Goal: Information Seeking & Learning: Learn about a topic

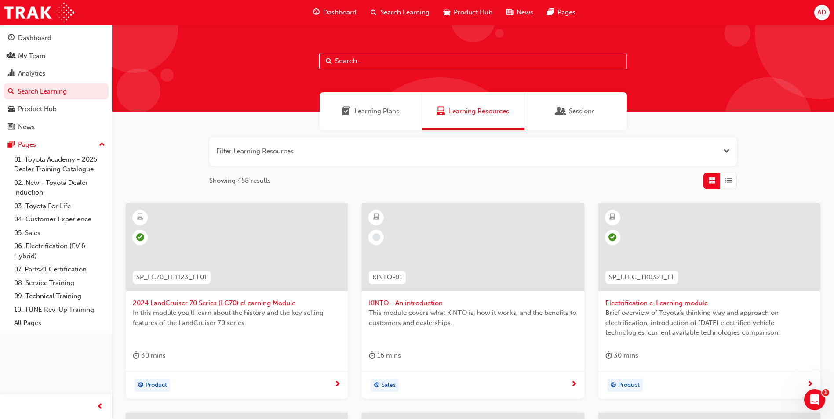
click at [382, 112] on span "Learning Plans" at bounding box center [376, 111] width 45 height 10
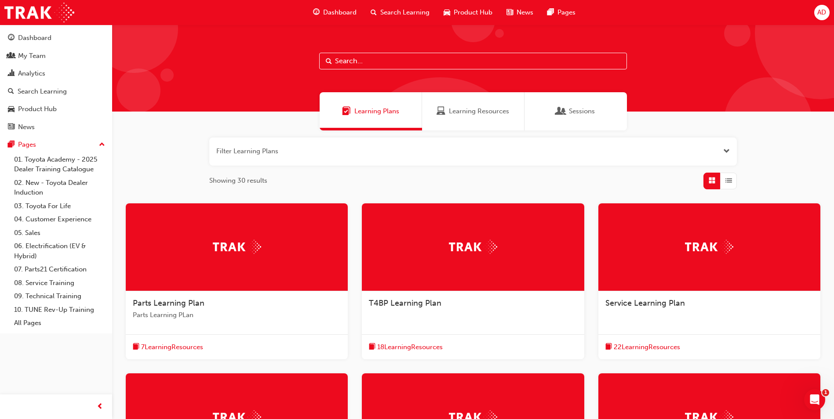
click at [375, 66] on input "text" at bounding box center [473, 61] width 308 height 17
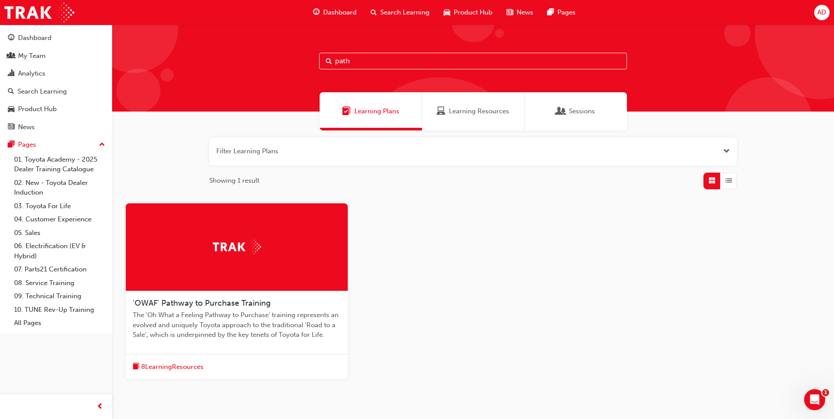
type input "path"
click at [226, 305] on span "'OWAF' Pathway to Purchase Training" at bounding box center [202, 303] width 138 height 10
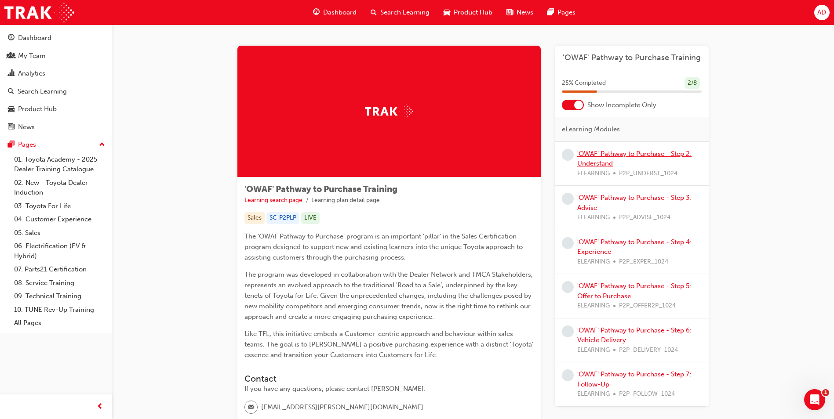
click at [633, 155] on link "'OWAF' Pathway to Purchase - Step 2: Understand" at bounding box center [634, 159] width 114 height 18
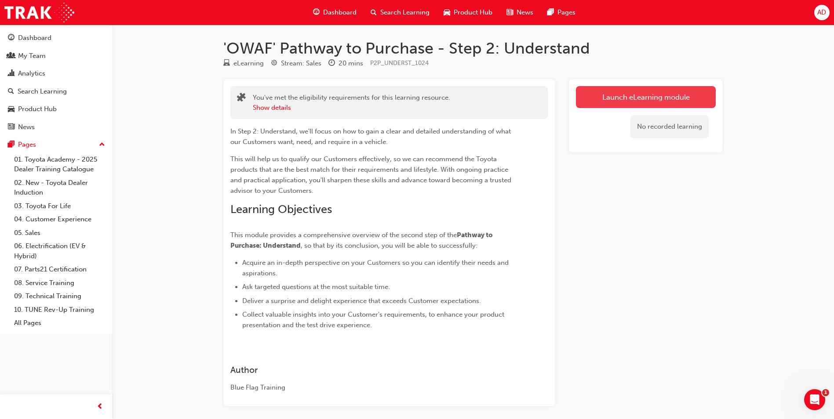
click at [607, 101] on link "Launch eLearning module" at bounding box center [646, 97] width 140 height 22
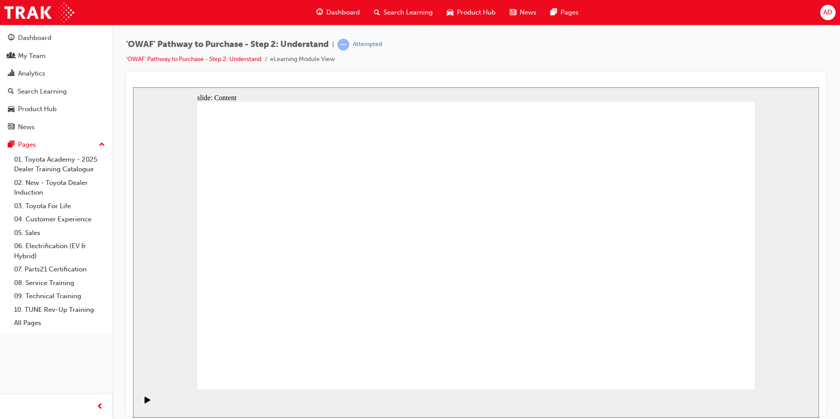
drag, startPoint x: 718, startPoint y: 361, endPoint x: 710, endPoint y: 358, distance: 8.5
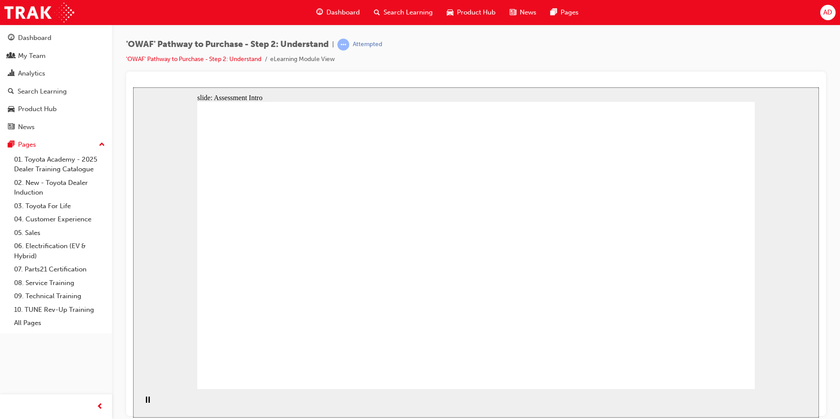
drag, startPoint x: 647, startPoint y: 292, endPoint x: 492, endPoint y: 298, distance: 155.3
drag, startPoint x: 650, startPoint y: 290, endPoint x: 317, endPoint y: 296, distance: 332.3
drag, startPoint x: 672, startPoint y: 284, endPoint x: 360, endPoint y: 289, distance: 312.1
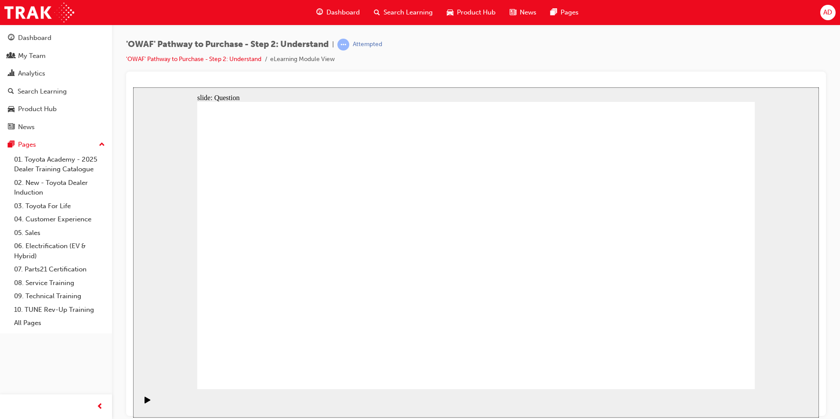
drag, startPoint x: 662, startPoint y: 286, endPoint x: 505, endPoint y: 287, distance: 156.9
drag, startPoint x: 665, startPoint y: 287, endPoint x: 523, endPoint y: 285, distance: 142.4
drag, startPoint x: 660, startPoint y: 281, endPoint x: 332, endPoint y: 282, distance: 327.4
drag, startPoint x: 667, startPoint y: 284, endPoint x: 338, endPoint y: 288, distance: 328.3
drag, startPoint x: 672, startPoint y: 285, endPoint x: 329, endPoint y: 289, distance: 343.7
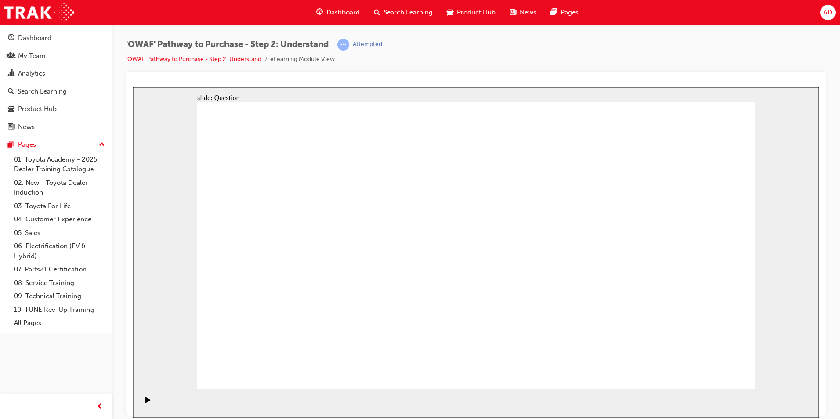
drag, startPoint x: 677, startPoint y: 274, endPoint x: 518, endPoint y: 277, distance: 159.6
drag, startPoint x: 666, startPoint y: 284, endPoint x: 325, endPoint y: 287, distance: 340.6
drag, startPoint x: 665, startPoint y: 285, endPoint x: 336, endPoint y: 284, distance: 329.6
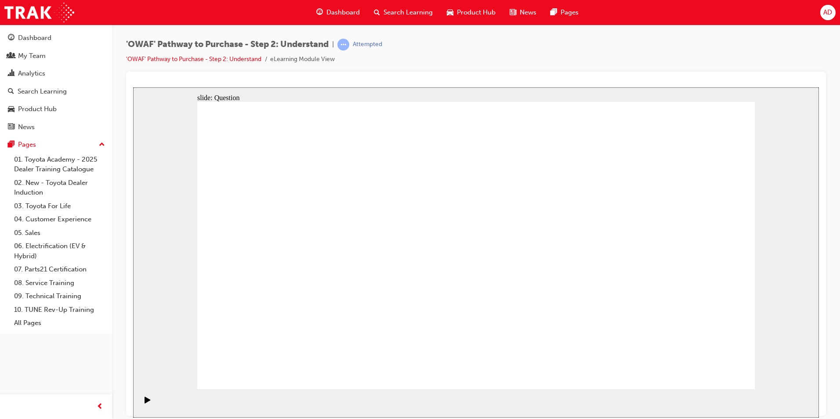
drag, startPoint x: 675, startPoint y: 288, endPoint x: 525, endPoint y: 293, distance: 149.5
drag, startPoint x: 655, startPoint y: 286, endPoint x: 487, endPoint y: 293, distance: 168.9
drag, startPoint x: 666, startPoint y: 292, endPoint x: 332, endPoint y: 292, distance: 334.0
drag, startPoint x: 660, startPoint y: 288, endPoint x: 328, endPoint y: 294, distance: 331.9
drag, startPoint x: 652, startPoint y: 292, endPoint x: 318, endPoint y: 300, distance: 333.7
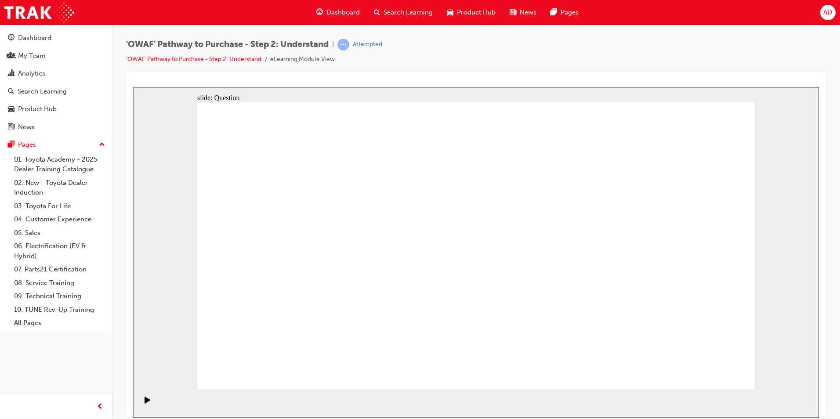
drag, startPoint x: 340, startPoint y: 307, endPoint x: 375, endPoint y: 219, distance: 94.7
drag, startPoint x: 355, startPoint y: 223, endPoint x: 317, endPoint y: 292, distance: 78.7
drag, startPoint x: 321, startPoint y: 306, endPoint x: 362, endPoint y: 220, distance: 94.8
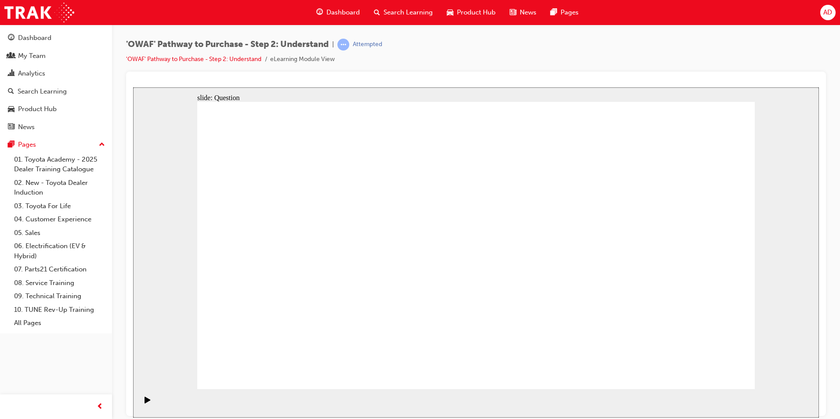
drag, startPoint x: 418, startPoint y: 364, endPoint x: 489, endPoint y: 242, distance: 140.8
drag, startPoint x: 542, startPoint y: 308, endPoint x: 546, endPoint y: 306, distance: 4.5
drag, startPoint x: 531, startPoint y: 313, endPoint x: 587, endPoint y: 230, distance: 100.6
drag, startPoint x: 620, startPoint y: 364, endPoint x: 507, endPoint y: 269, distance: 147.3
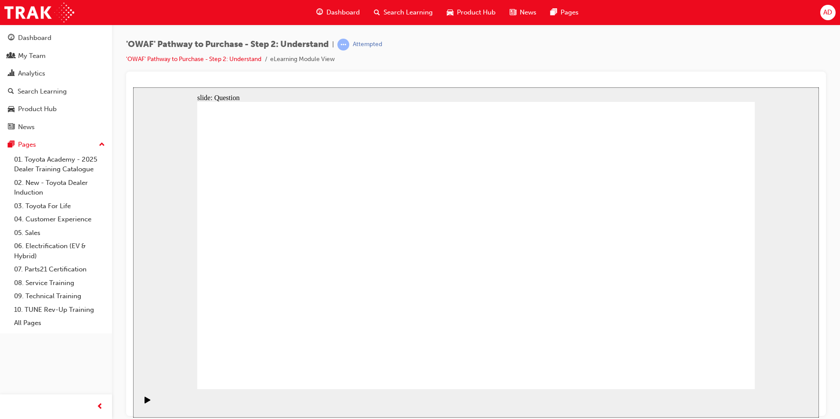
drag, startPoint x: 365, startPoint y: 219, endPoint x: 379, endPoint y: 224, distance: 15.3
drag, startPoint x: 440, startPoint y: 271, endPoint x: 472, endPoint y: 214, distance: 65.1
drag, startPoint x: 527, startPoint y: 360, endPoint x: 592, endPoint y: 218, distance: 155.6
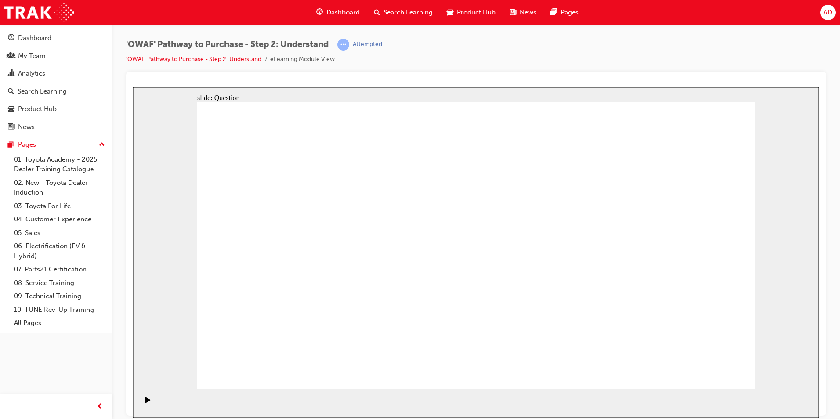
drag, startPoint x: 619, startPoint y: 334, endPoint x: 581, endPoint y: 293, distance: 55.7
drag, startPoint x: 480, startPoint y: 183, endPoint x: 502, endPoint y: 246, distance: 66.6
drag, startPoint x: 478, startPoint y: 164, endPoint x: 496, endPoint y: 237, distance: 75.7
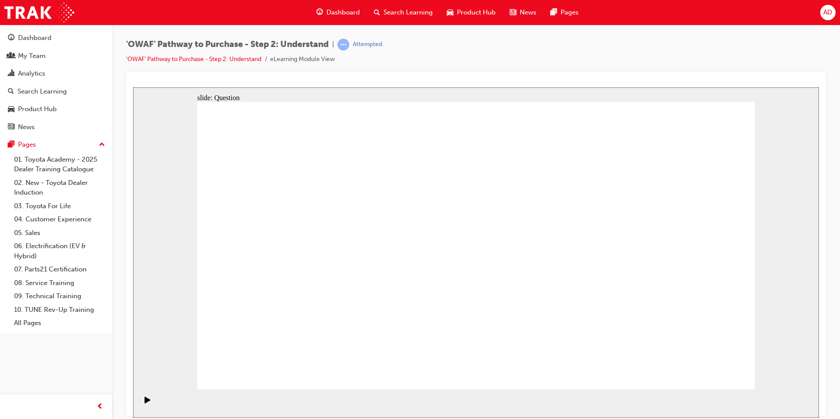
checkbox input "true"
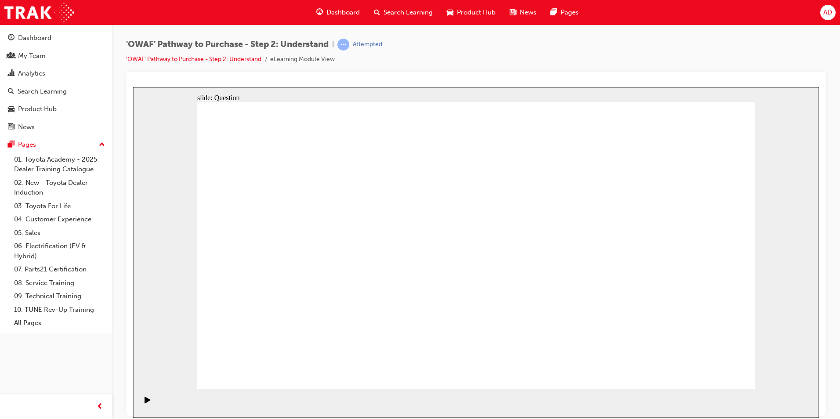
checkbox input "true"
checkbox input "false"
checkbox input "true"
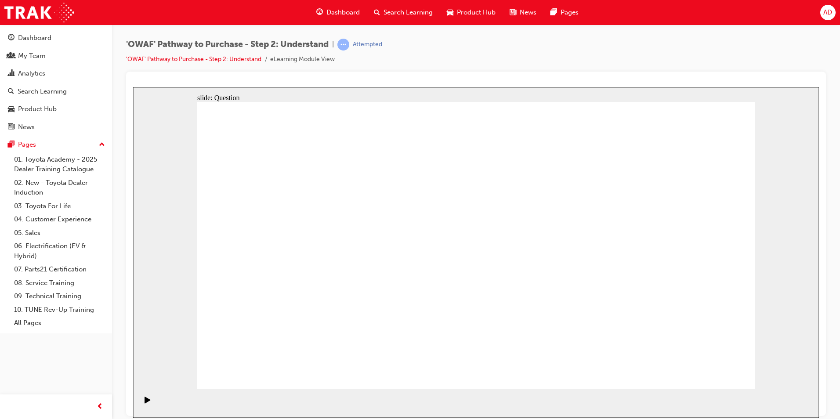
checkbox input "true"
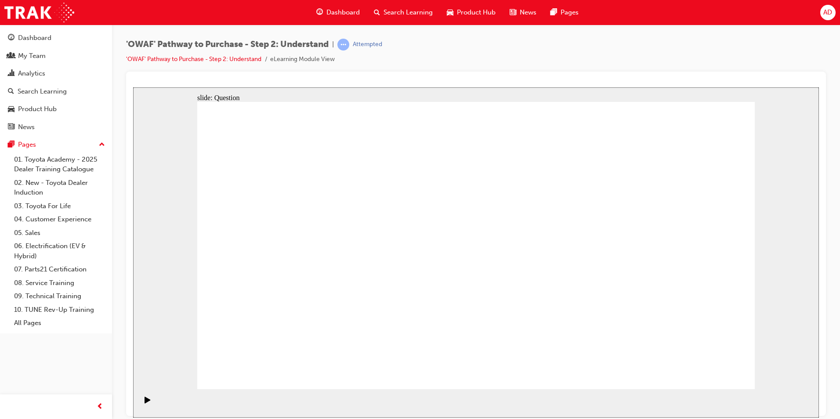
checkbox input "true"
radio input "true"
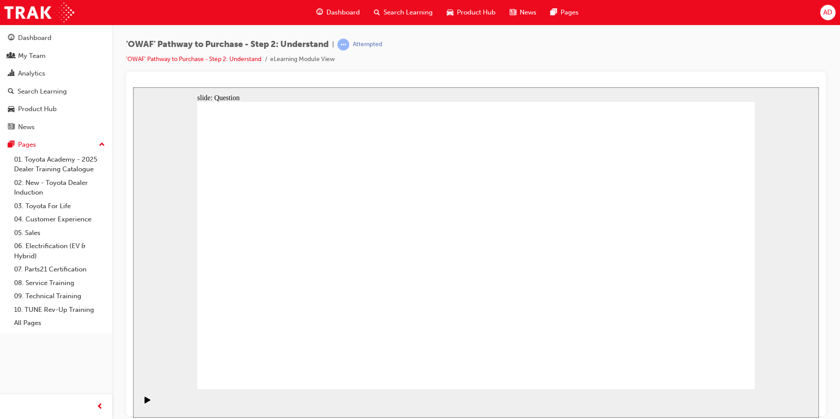
drag, startPoint x: 262, startPoint y: 215, endPoint x: 600, endPoint y: 327, distance: 355.8
drag, startPoint x: 533, startPoint y: 218, endPoint x: 310, endPoint y: 326, distance: 247.5
drag, startPoint x: 417, startPoint y: 222, endPoint x: 637, endPoint y: 331, distance: 245.7
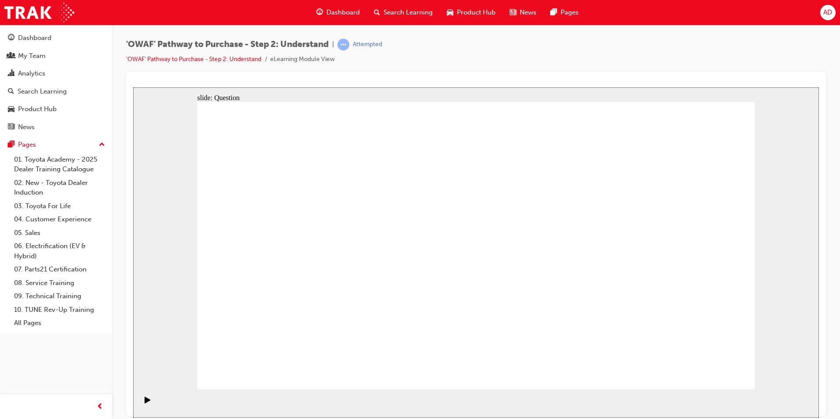
drag, startPoint x: 698, startPoint y: 213, endPoint x: 418, endPoint y: 322, distance: 300.0
drag, startPoint x: 308, startPoint y: 216, endPoint x: 474, endPoint y: 332, distance: 202.4
drag, startPoint x: 469, startPoint y: 220, endPoint x: 245, endPoint y: 330, distance: 250.0
drag, startPoint x: 593, startPoint y: 220, endPoint x: 374, endPoint y: 331, distance: 245.3
drag, startPoint x: 607, startPoint y: 284, endPoint x: 698, endPoint y: 328, distance: 100.3
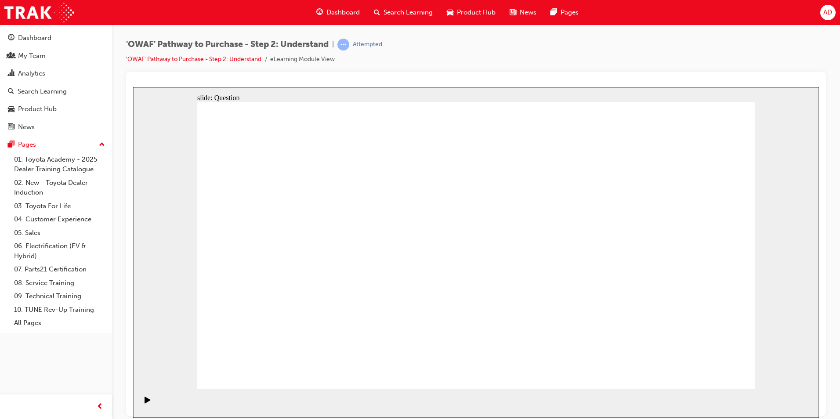
drag, startPoint x: 639, startPoint y: 224, endPoint x: 532, endPoint y: 337, distance: 155.2
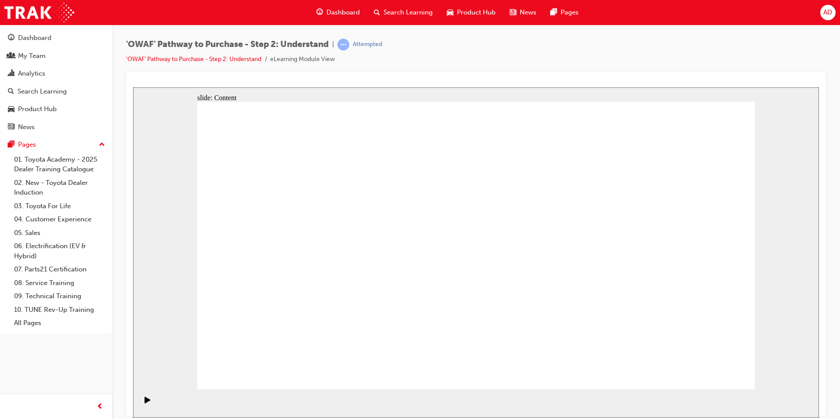
drag, startPoint x: 653, startPoint y: 283, endPoint x: 464, endPoint y: 288, distance: 188.6
drag, startPoint x: 651, startPoint y: 288, endPoint x: 322, endPoint y: 289, distance: 329.2
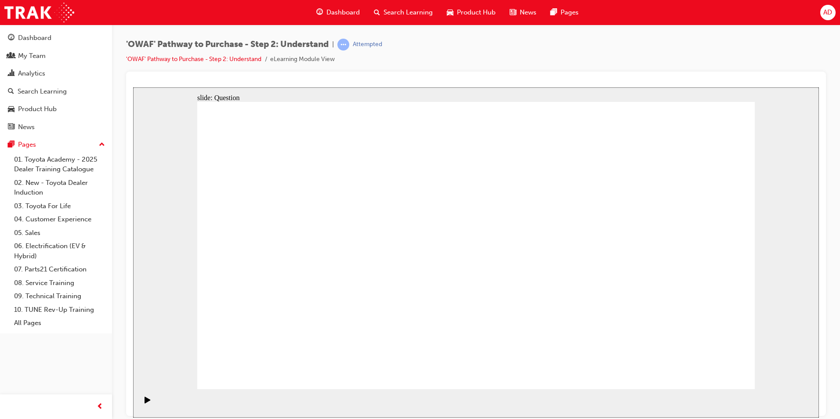
drag, startPoint x: 645, startPoint y: 284, endPoint x: 493, endPoint y: 283, distance: 152.5
drag, startPoint x: 663, startPoint y: 286, endPoint x: 507, endPoint y: 287, distance: 156.0
drag, startPoint x: 658, startPoint y: 286, endPoint x: 505, endPoint y: 286, distance: 153.0
drag, startPoint x: 651, startPoint y: 288, endPoint x: 326, endPoint y: 287, distance: 325.2
drag, startPoint x: 660, startPoint y: 291, endPoint x: 341, endPoint y: 287, distance: 319.1
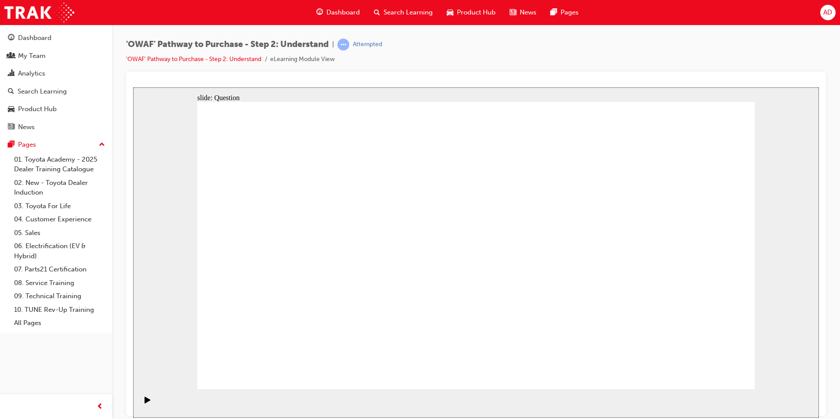
drag, startPoint x: 658, startPoint y: 290, endPoint x: 331, endPoint y: 289, distance: 327.0
drag, startPoint x: 332, startPoint y: 334, endPoint x: 375, endPoint y: 225, distance: 118.0
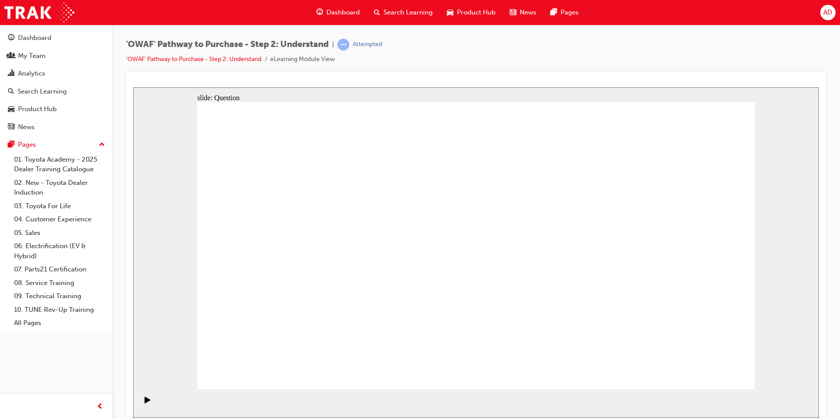
drag, startPoint x: 410, startPoint y: 355, endPoint x: 464, endPoint y: 227, distance: 138.6
drag, startPoint x: 563, startPoint y: 280, endPoint x: 592, endPoint y: 227, distance: 60.8
drag, startPoint x: 621, startPoint y: 359, endPoint x: 489, endPoint y: 245, distance: 173.9
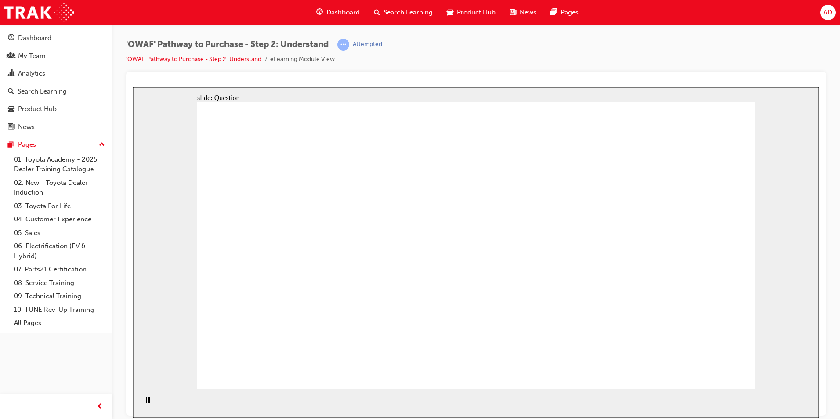
checkbox input "true"
drag, startPoint x: 475, startPoint y: 271, endPoint x: 522, endPoint y: 271, distance: 46.6
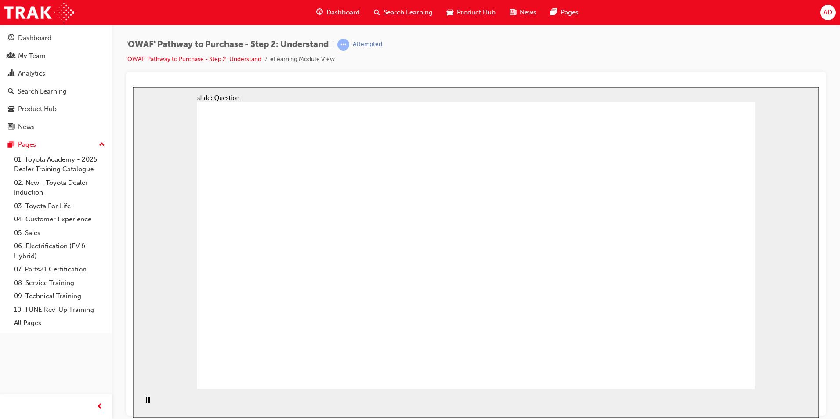
checkbox input "true"
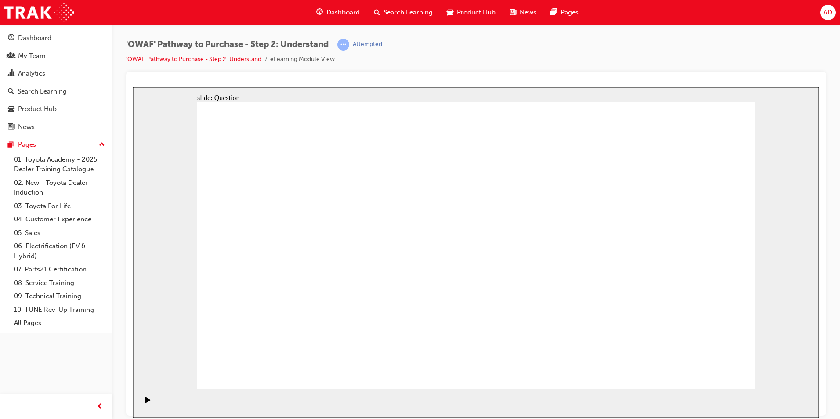
checkbox input "true"
radio input "true"
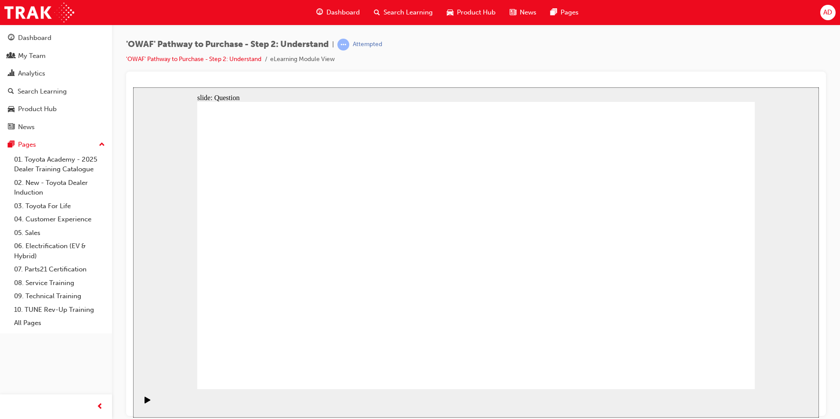
drag, startPoint x: 373, startPoint y: 223, endPoint x: 698, endPoint y: 325, distance: 340.4
drag, startPoint x: 470, startPoint y: 218, endPoint x: 248, endPoint y: 323, distance: 245.6
drag, startPoint x: 261, startPoint y: 219, endPoint x: 599, endPoint y: 334, distance: 357.1
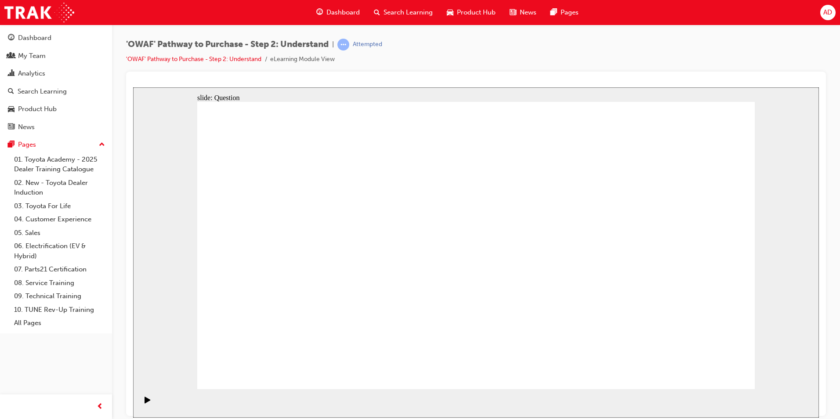
drag, startPoint x: 427, startPoint y: 215, endPoint x: 650, endPoint y: 326, distance: 248.8
drag, startPoint x: 544, startPoint y: 216, endPoint x: 325, endPoint y: 317, distance: 240.5
drag, startPoint x: 320, startPoint y: 217, endPoint x: 487, endPoint y: 327, distance: 199.8
drag, startPoint x: 592, startPoint y: 222, endPoint x: 423, endPoint y: 329, distance: 200.2
drag, startPoint x: 710, startPoint y: 226, endPoint x: 429, endPoint y: 336, distance: 302.0
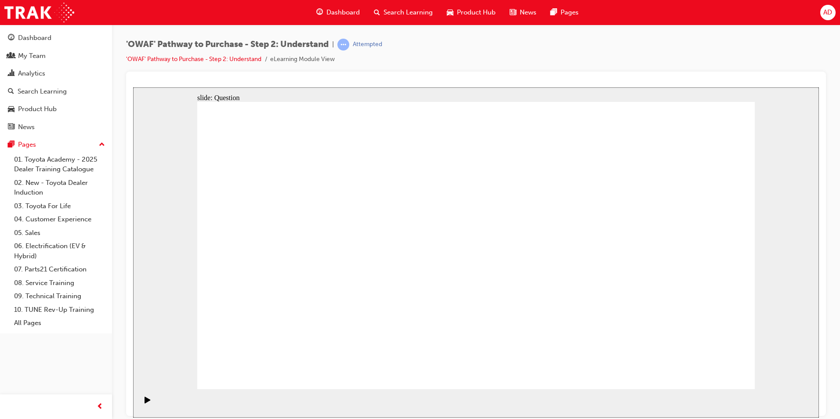
drag, startPoint x: 621, startPoint y: 261, endPoint x: 549, endPoint y: 336, distance: 103.8
